Goal: Information Seeking & Learning: Learn about a topic

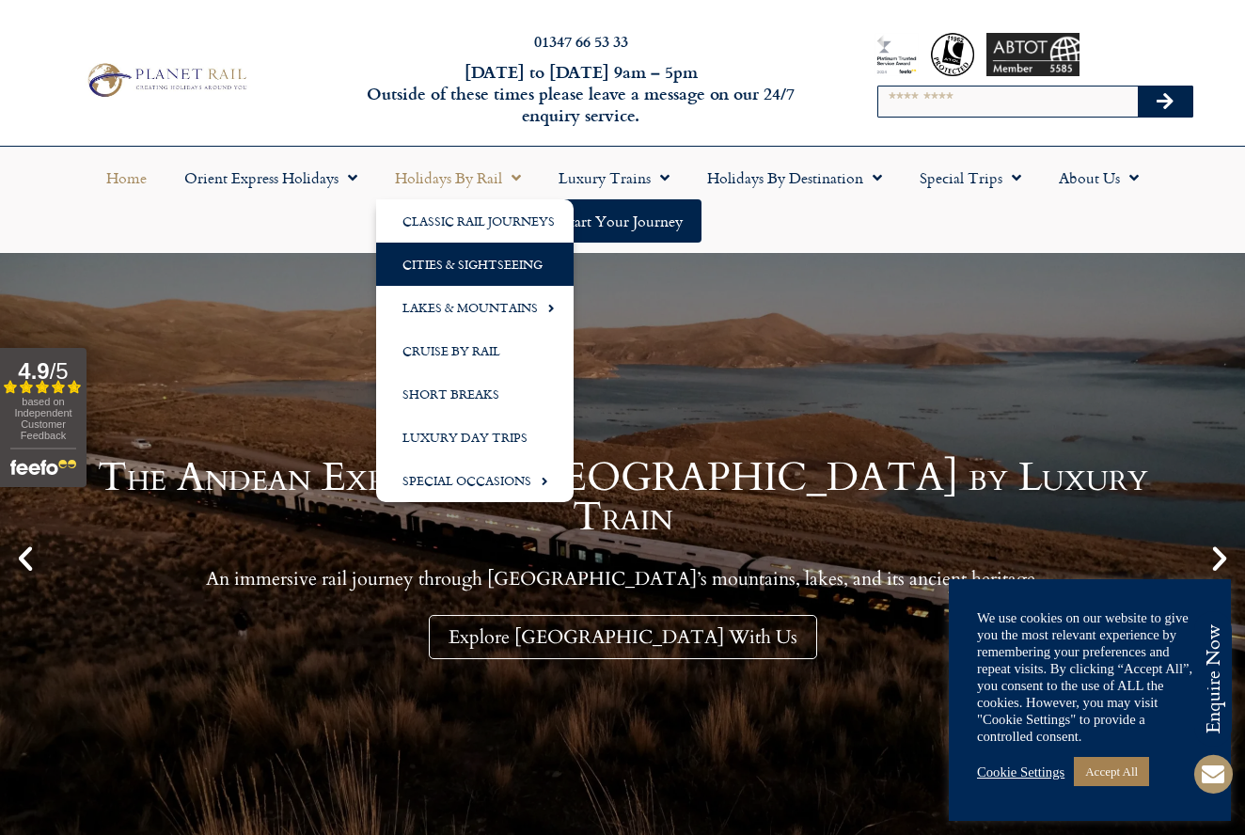
click at [449, 263] on link "Cities & Sightseeing" at bounding box center [474, 264] width 197 height 43
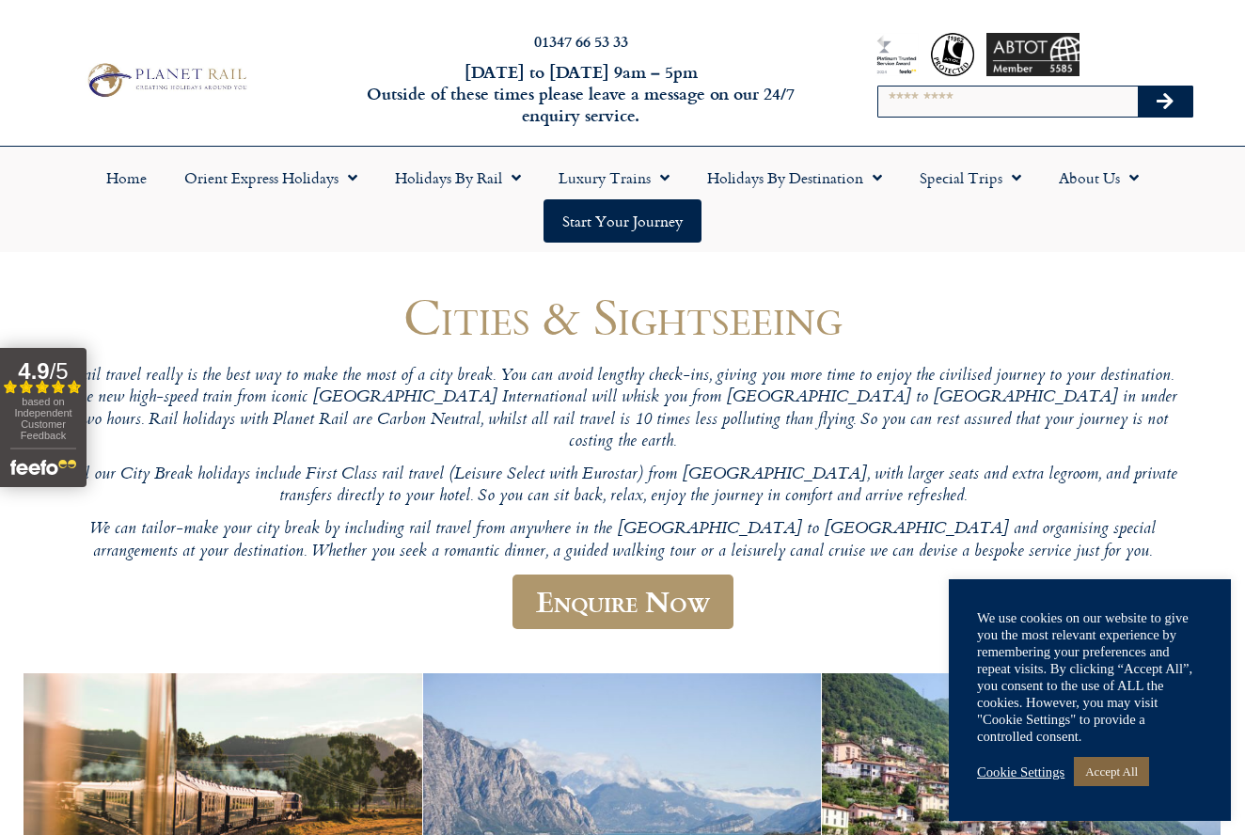
click at [1122, 778] on link "Accept All" at bounding box center [1111, 771] width 75 height 29
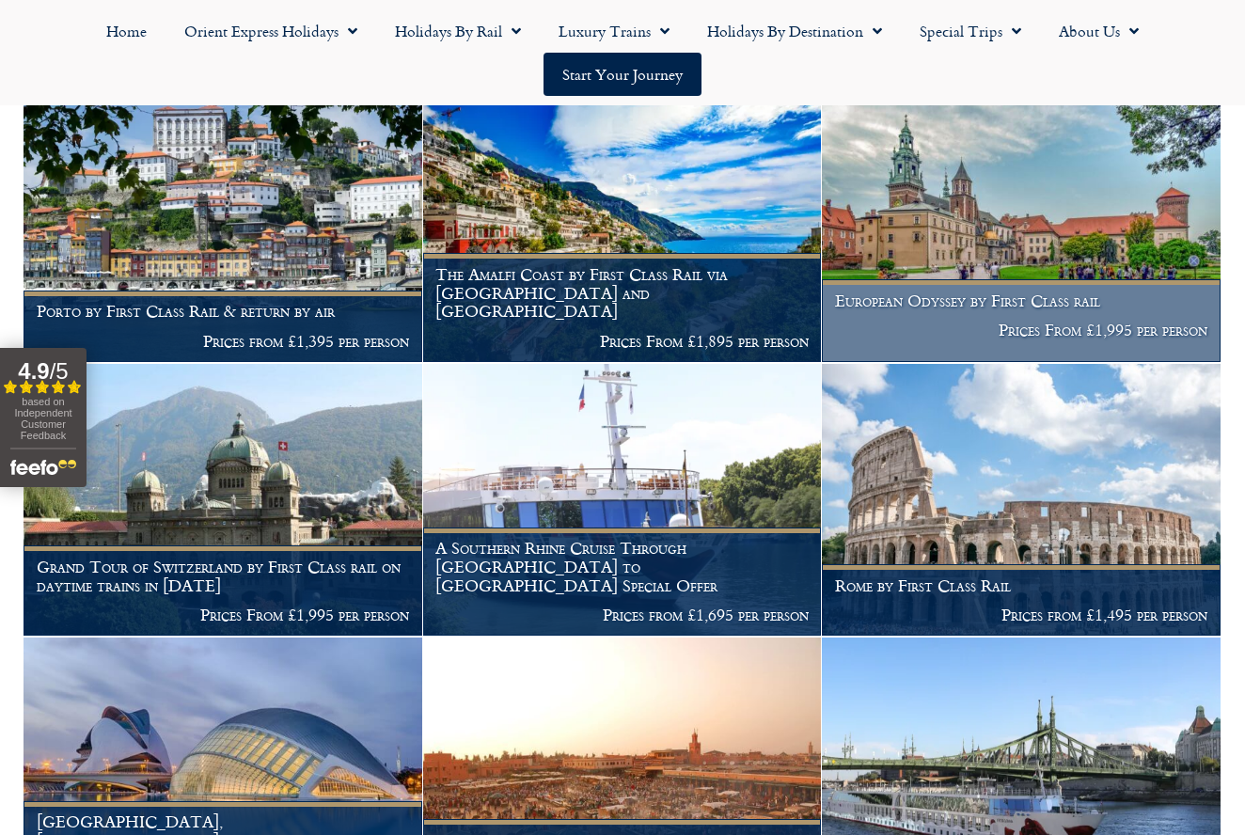
scroll to position [1406, 0]
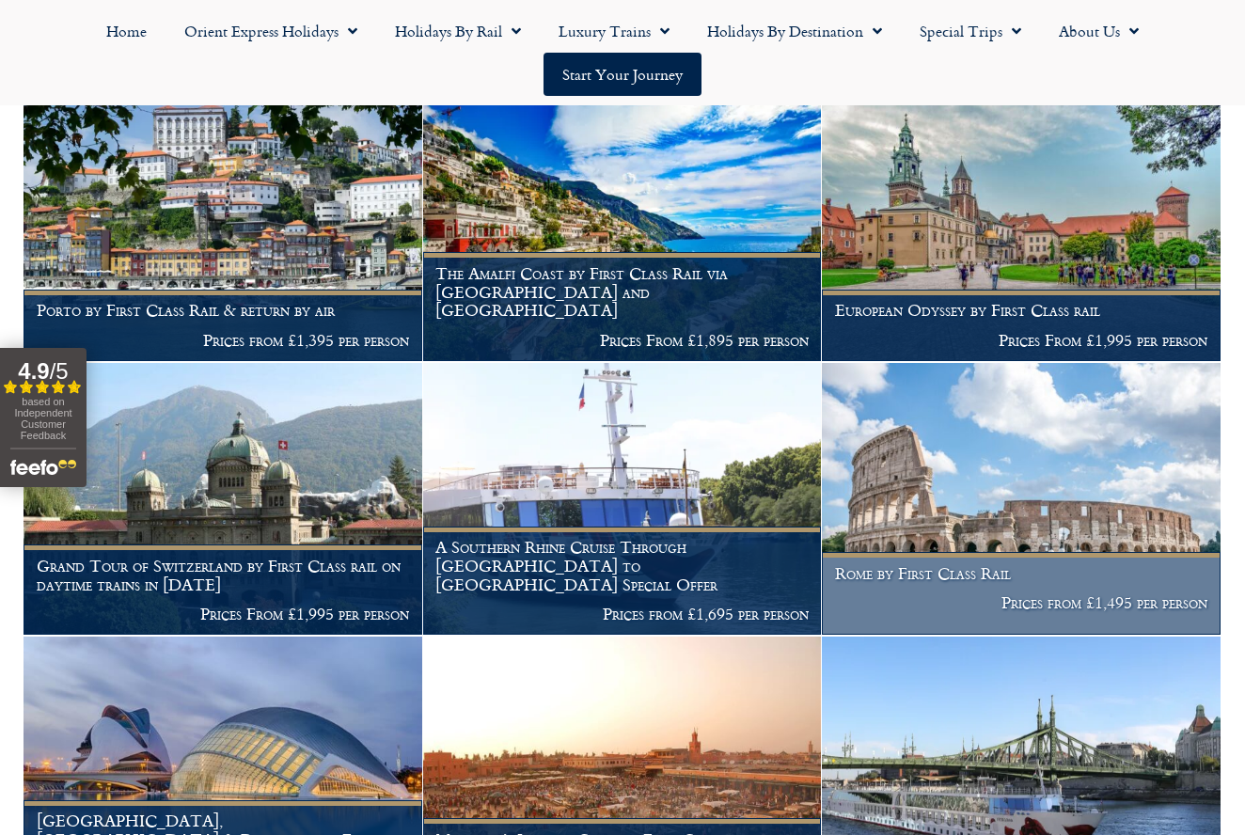
click at [1022, 564] on h1 "Rome by First Class Rail" at bounding box center [1021, 573] width 373 height 19
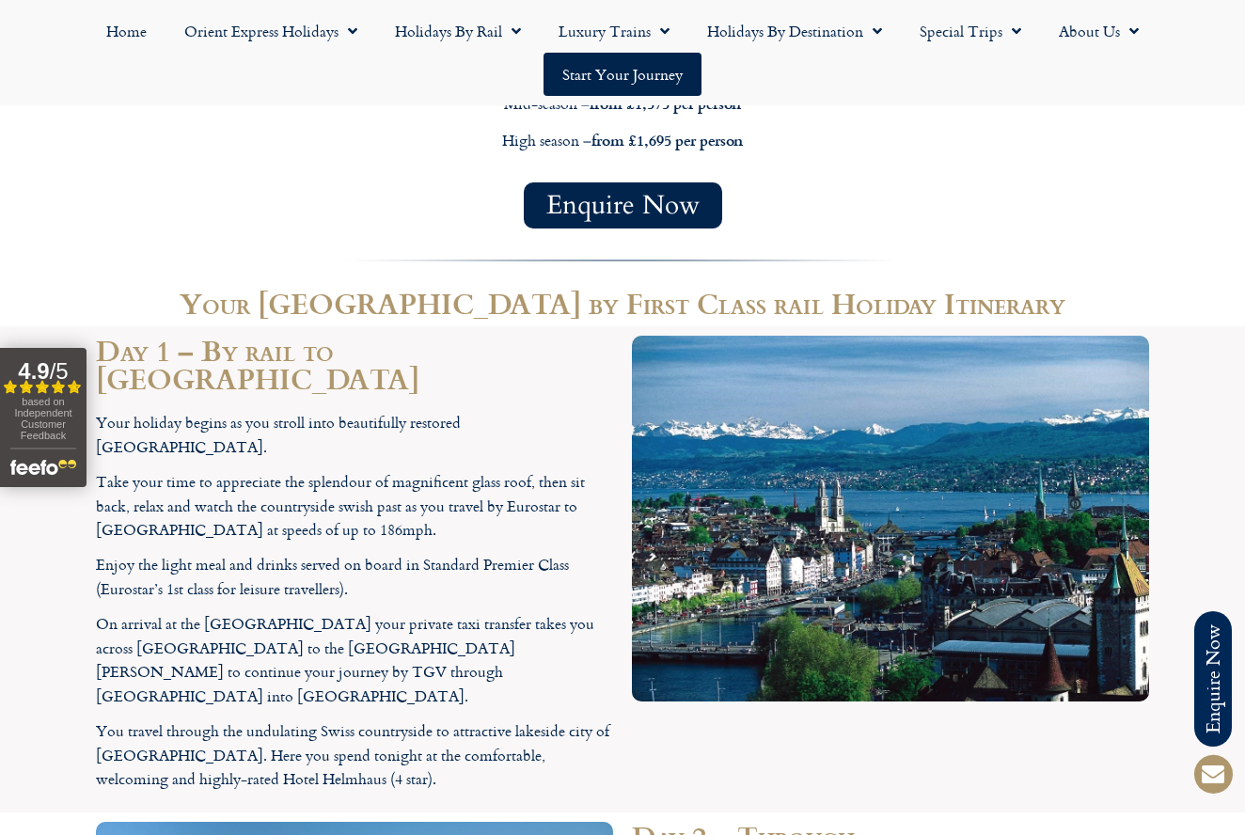
scroll to position [1792, 0]
